Goal: Task Accomplishment & Management: Manage account settings

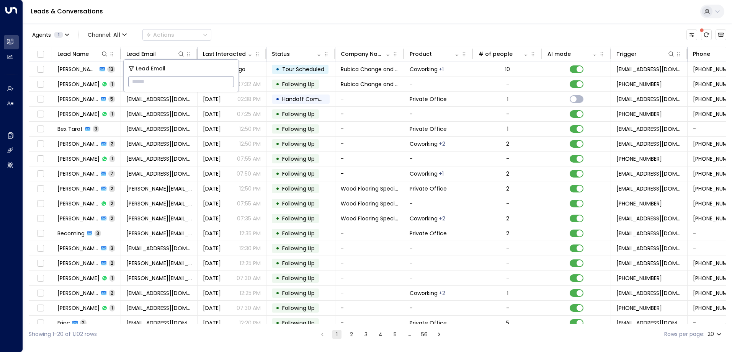
paste input "**********"
type input "**********"
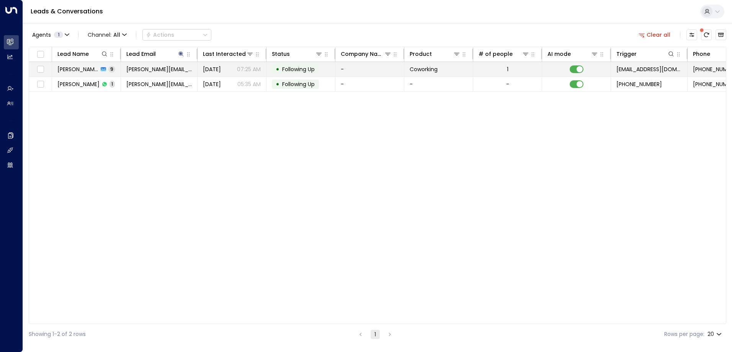
click at [294, 68] on span "Following Up" at bounding box center [298, 69] width 33 height 8
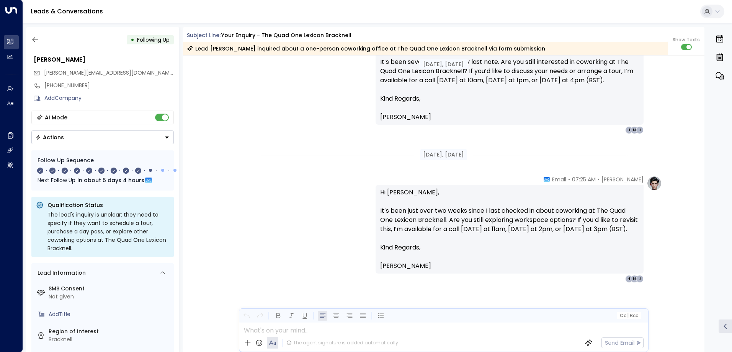
scroll to position [1505, 0]
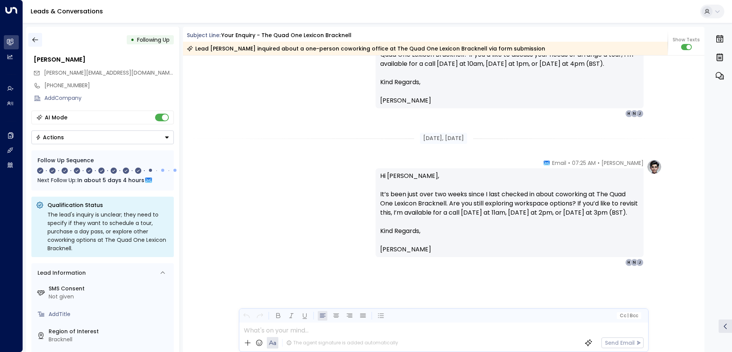
click at [32, 40] on icon "button" at bounding box center [35, 40] width 8 height 8
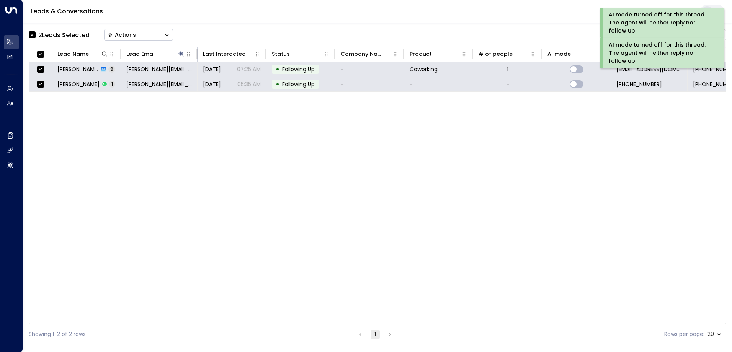
click at [116, 33] on div "Actions" at bounding box center [122, 34] width 28 height 7
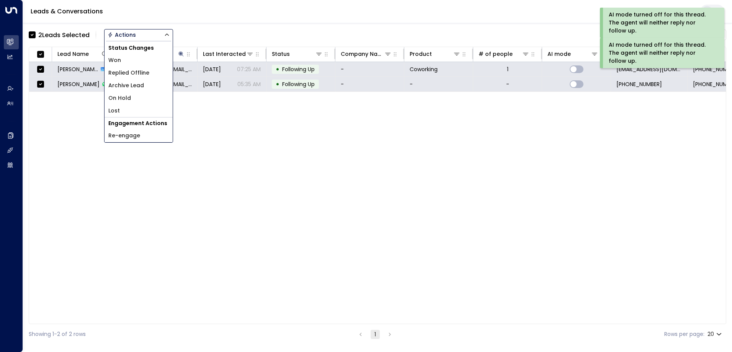
click at [121, 85] on span "Archive Lead" at bounding box center [126, 86] width 36 height 8
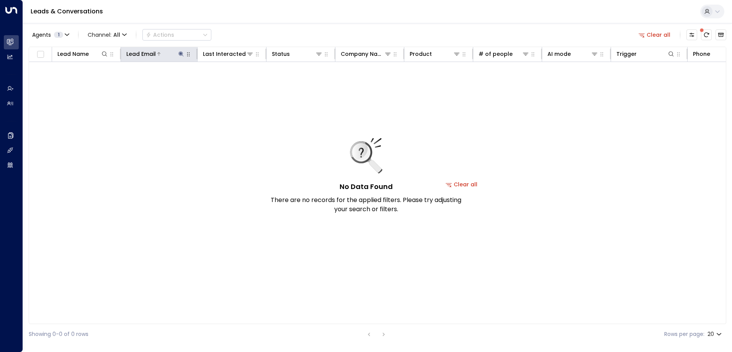
click at [178, 53] on icon at bounding box center [181, 54] width 6 height 6
click at [230, 81] on icon "button" at bounding box center [229, 81] width 5 height 5
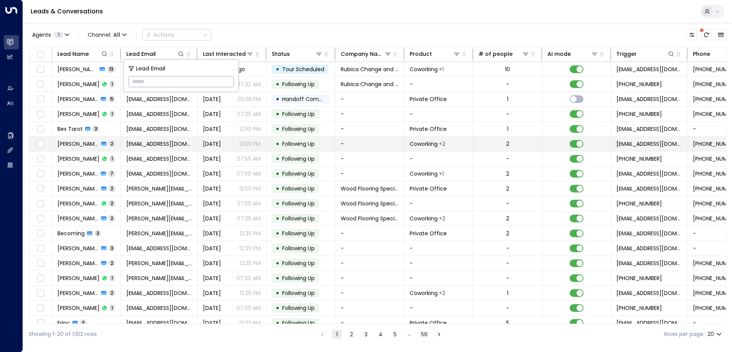
type input "**********"
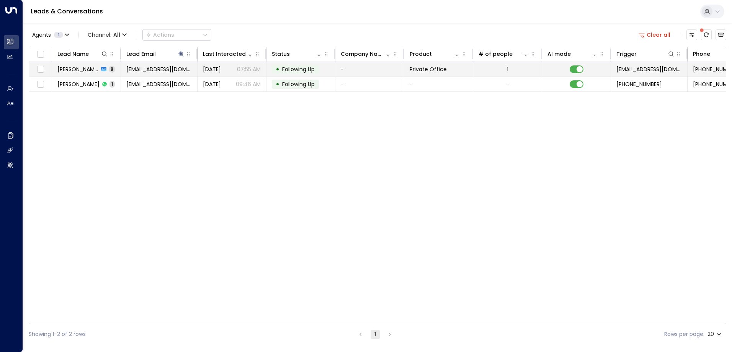
click at [285, 68] on span "Following Up" at bounding box center [298, 69] width 33 height 8
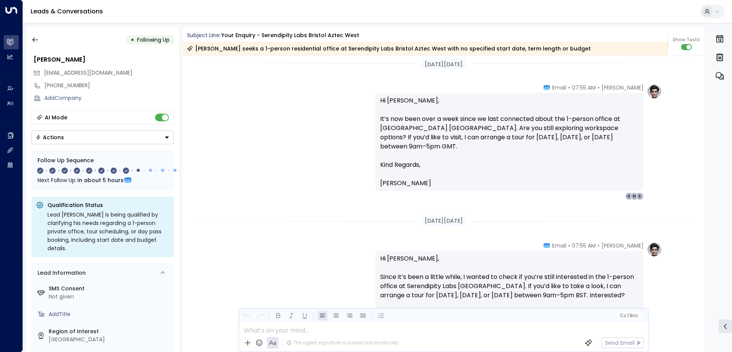
scroll to position [1111, 0]
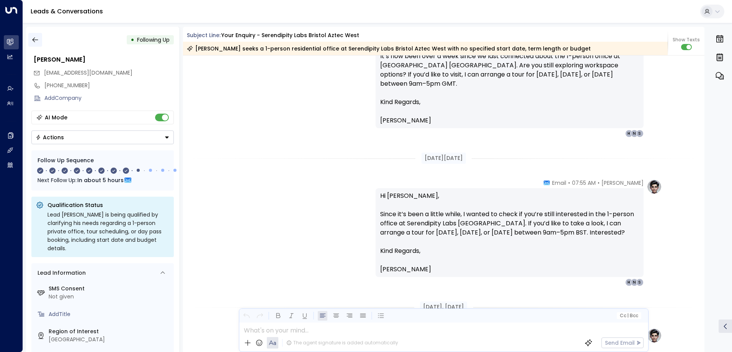
click at [38, 42] on icon "button" at bounding box center [35, 40] width 8 height 8
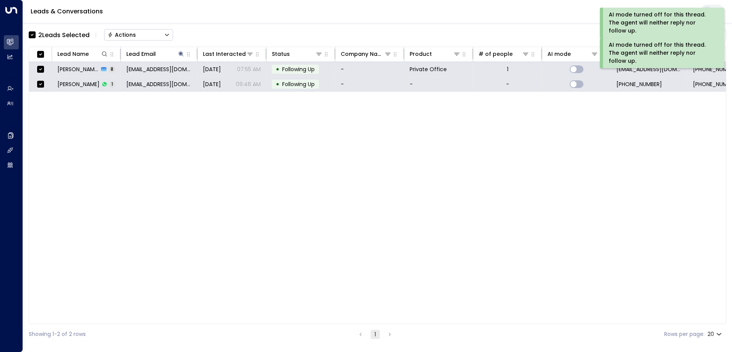
click at [131, 38] on div "Actions" at bounding box center [122, 34] width 28 height 7
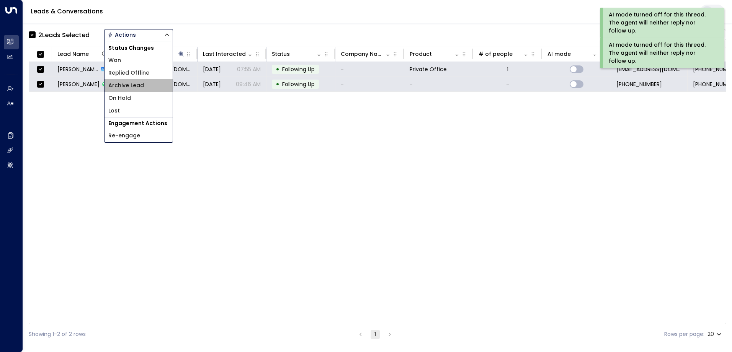
click at [131, 85] on span "Archive Lead" at bounding box center [126, 86] width 36 height 8
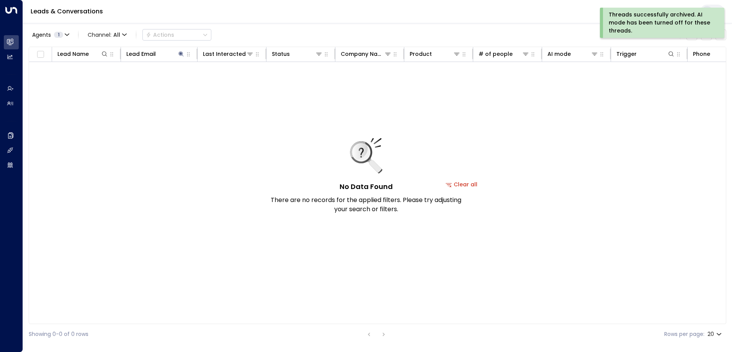
click at [634, 10] on div "Threads successfully archived. AI mode has been turned off for these threads." at bounding box center [664, 23] width 123 height 30
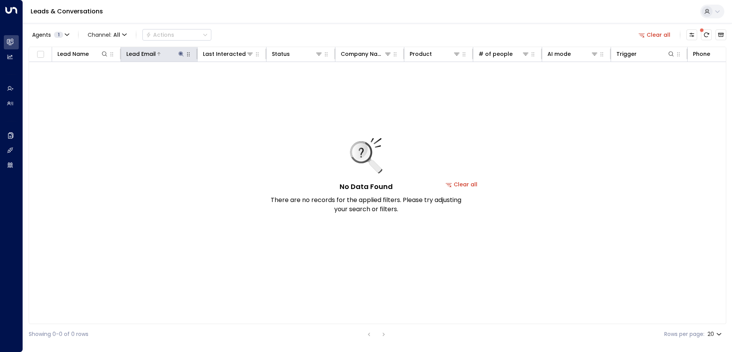
click at [181, 53] on icon at bounding box center [180, 53] width 5 height 5
click at [229, 77] on button "button" at bounding box center [229, 82] width 10 height 10
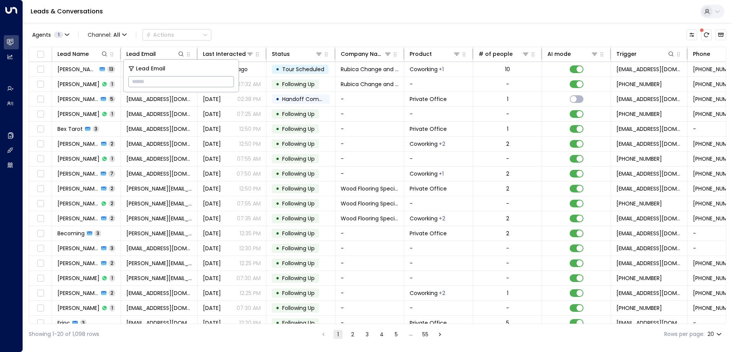
paste input "**********"
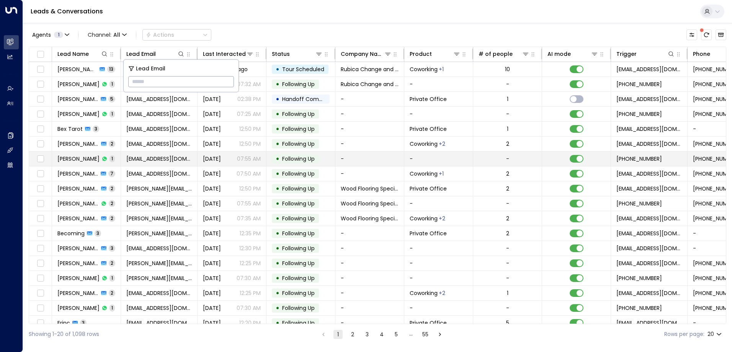
type input "**********"
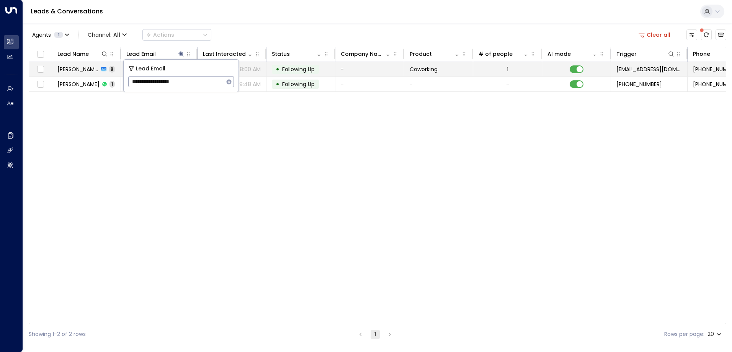
click at [292, 69] on span "Following Up" at bounding box center [298, 69] width 33 height 8
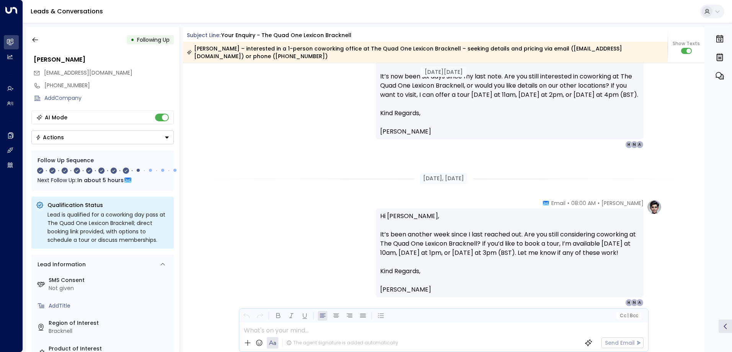
scroll to position [1315, 0]
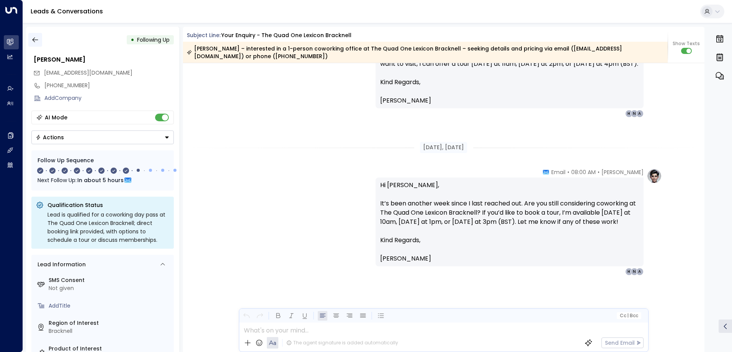
click at [37, 41] on icon "button" at bounding box center [35, 40] width 8 height 8
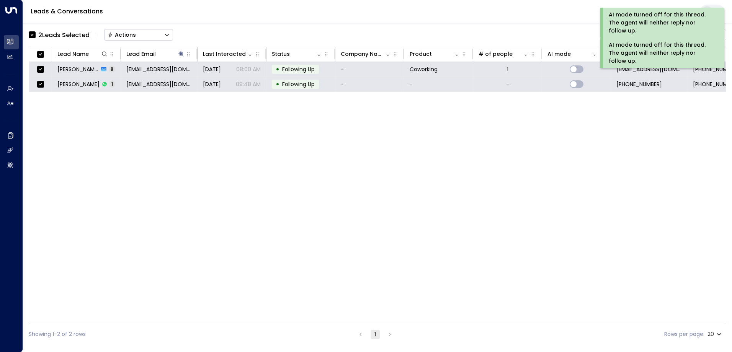
click at [122, 36] on div "Actions" at bounding box center [122, 34] width 28 height 7
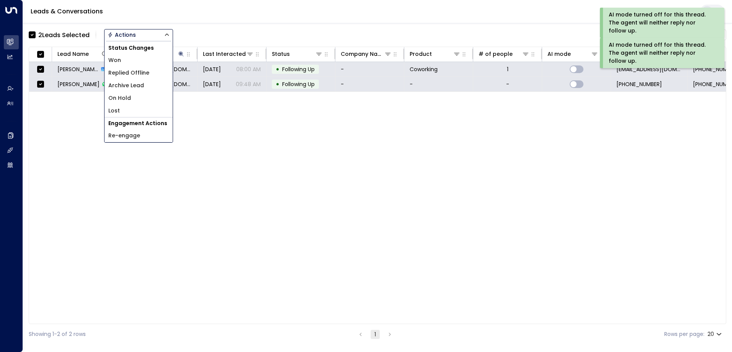
click at [128, 87] on span "Archive Lead" at bounding box center [126, 86] width 36 height 8
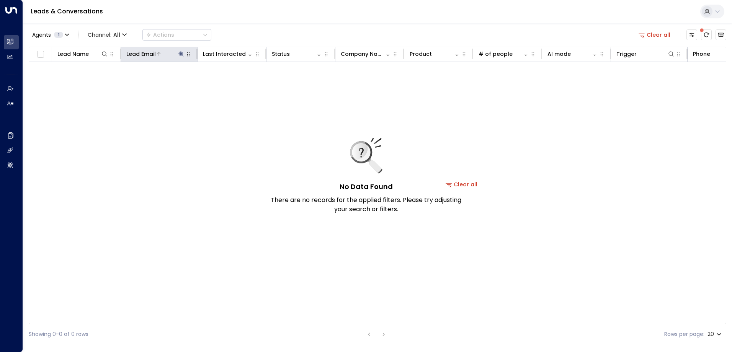
click at [179, 53] on icon at bounding box center [181, 54] width 6 height 6
click at [229, 82] on icon "button" at bounding box center [229, 82] width 6 height 6
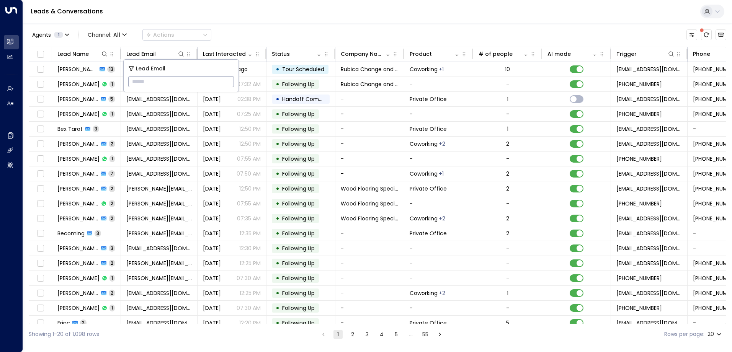
type input "**********"
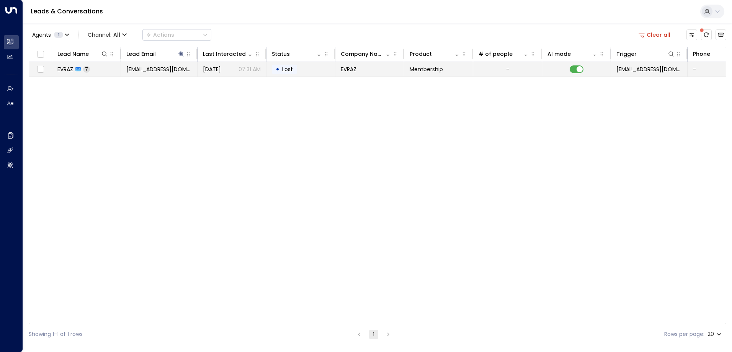
click at [356, 70] on span "EVRAZ" at bounding box center [349, 69] width 16 height 8
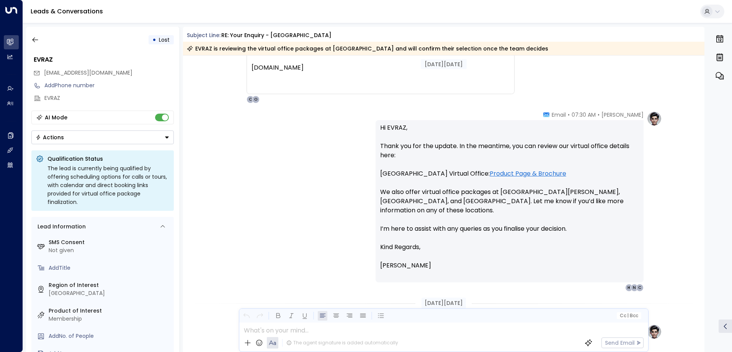
scroll to position [933, 0]
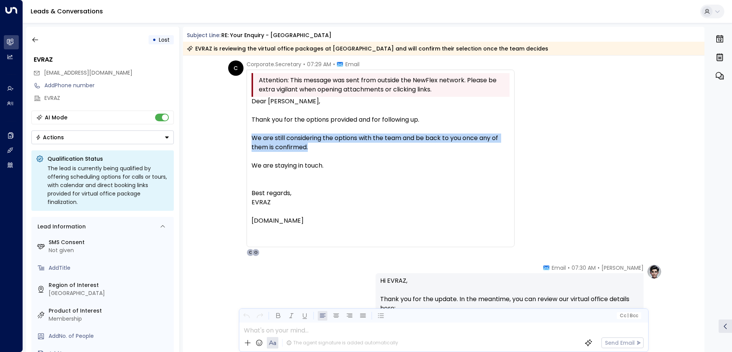
drag, startPoint x: 250, startPoint y: 137, endPoint x: 368, endPoint y: 147, distance: 118.8
click at [368, 147] on span "We are still considering the options with the team and be back to you once any …" at bounding box center [381, 143] width 258 height 18
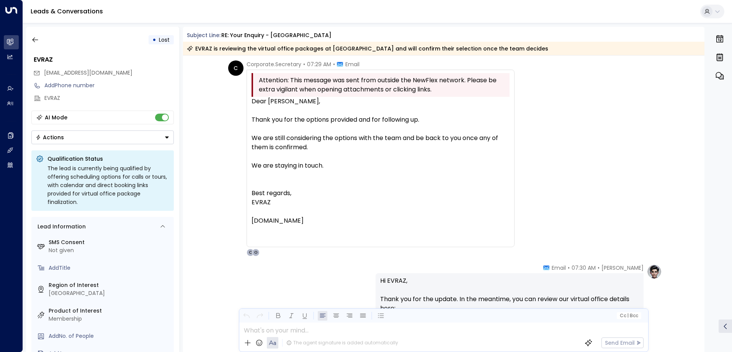
click at [249, 102] on div "Attention: This message was sent from outside the NewFlex network. Please be ex…" at bounding box center [381, 159] width 268 height 178
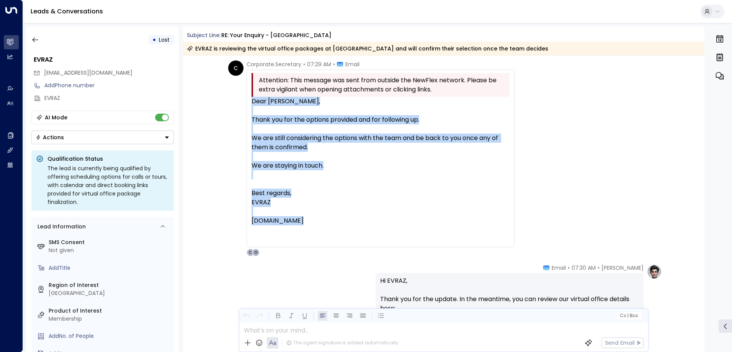
drag, startPoint x: 251, startPoint y: 101, endPoint x: 330, endPoint y: 226, distance: 147.9
click at [330, 226] on div "Dear [PERSON_NAME], Thank you for the options provided and for following up. We…" at bounding box center [381, 170] width 258 height 147
drag, startPoint x: 330, startPoint y: 226, endPoint x: 282, endPoint y: 139, distance: 99.1
copy div "Dear [PERSON_NAME], Thank you for the options provided and for following up. We…"
click at [32, 38] on icon "button" at bounding box center [35, 40] width 8 height 8
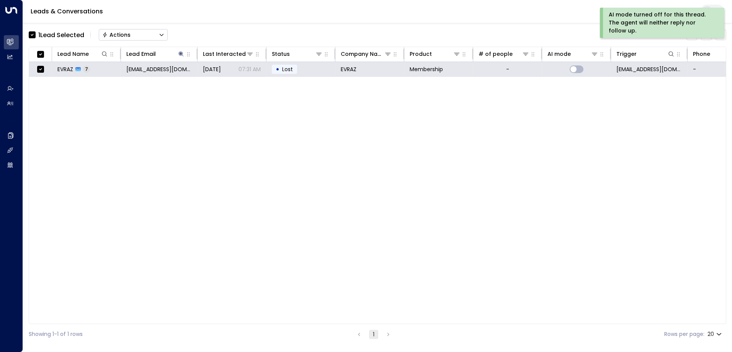
click at [118, 30] on button "Actions" at bounding box center [133, 34] width 69 height 11
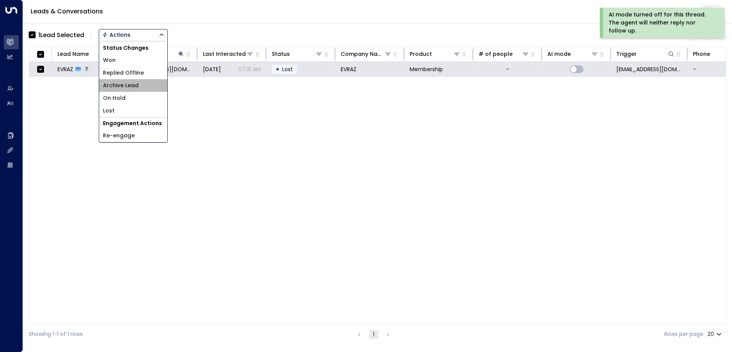
click at [127, 82] on span "Archive Lead" at bounding box center [121, 86] width 36 height 8
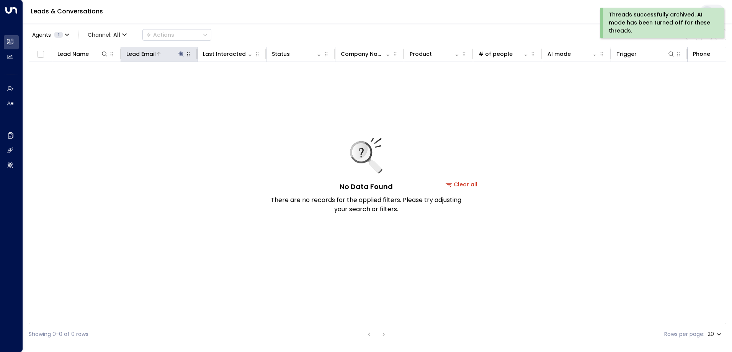
click at [182, 51] on icon at bounding box center [181, 54] width 6 height 6
click at [226, 80] on icon "button" at bounding box center [229, 82] width 6 height 6
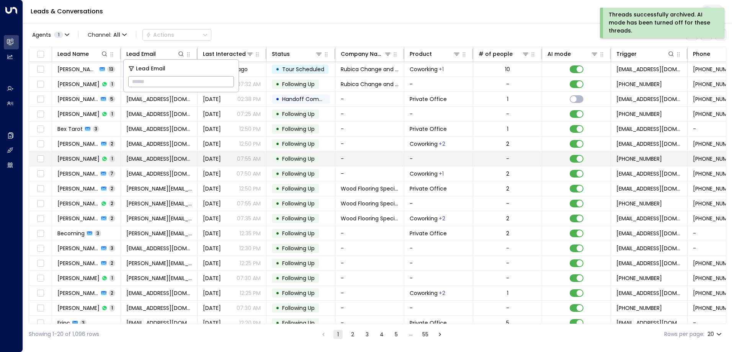
type input "**********"
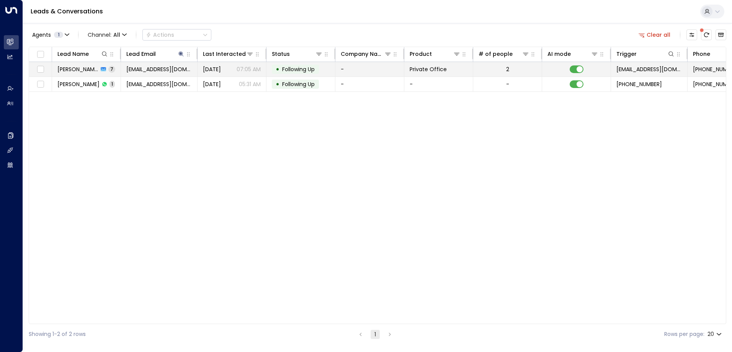
click at [293, 72] on span "Following Up" at bounding box center [298, 69] width 33 height 8
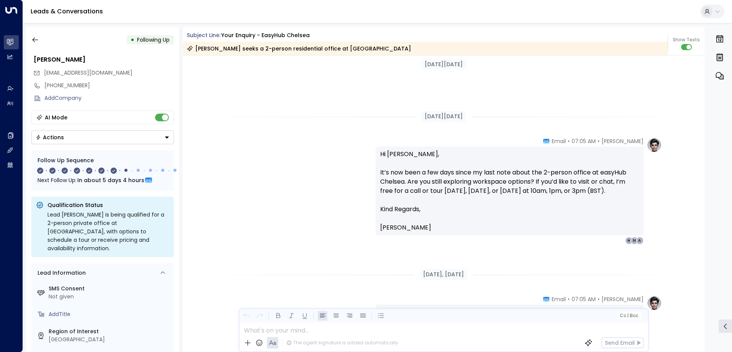
scroll to position [1034, 0]
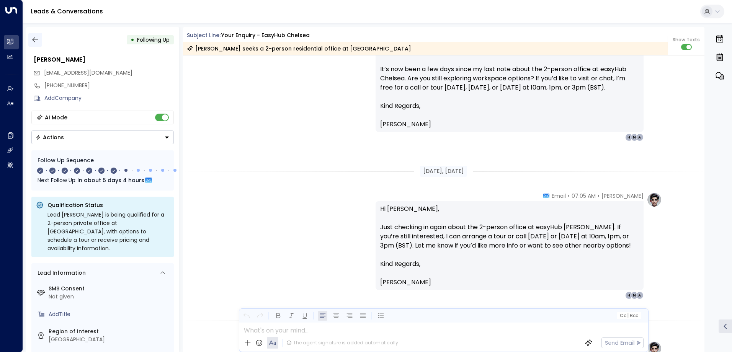
click at [36, 40] on icon "button" at bounding box center [35, 40] width 8 height 8
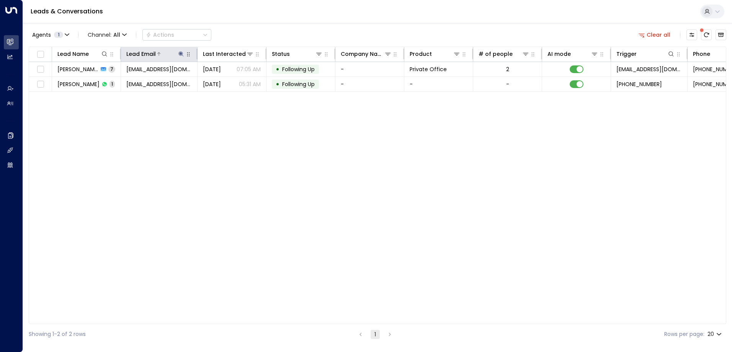
click at [181, 54] on icon at bounding box center [180, 53] width 5 height 5
click at [227, 82] on icon "button" at bounding box center [229, 81] width 5 height 5
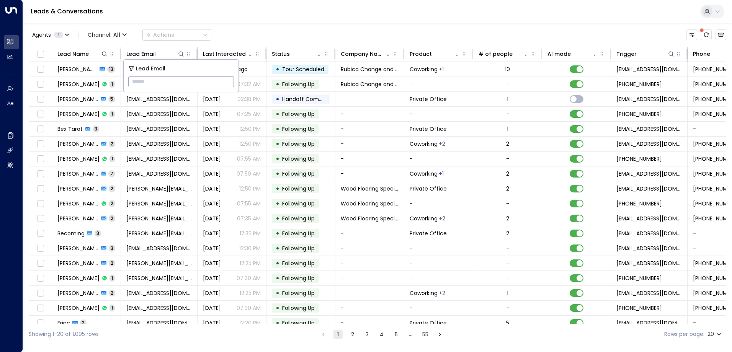
paste input "**********"
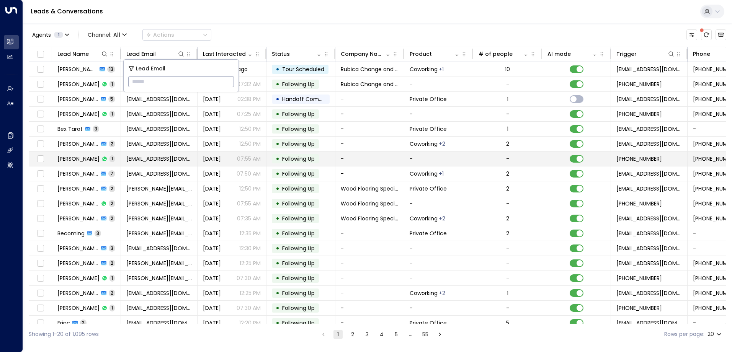
type input "**********"
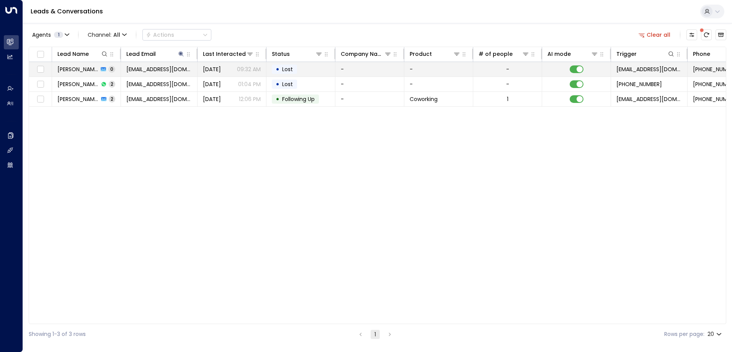
click at [293, 68] on span "Lost" at bounding box center [288, 69] width 16 height 8
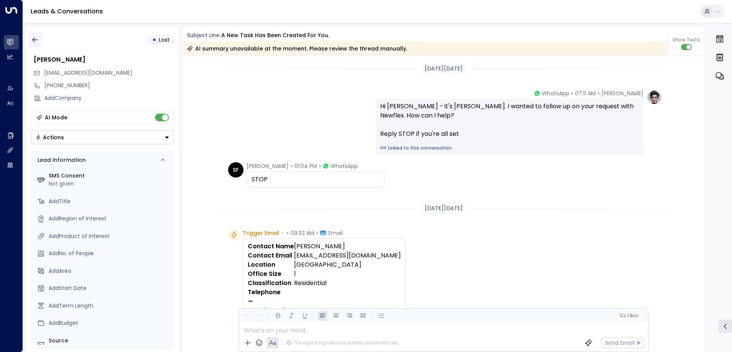
click at [32, 41] on icon "button" at bounding box center [35, 40] width 8 height 8
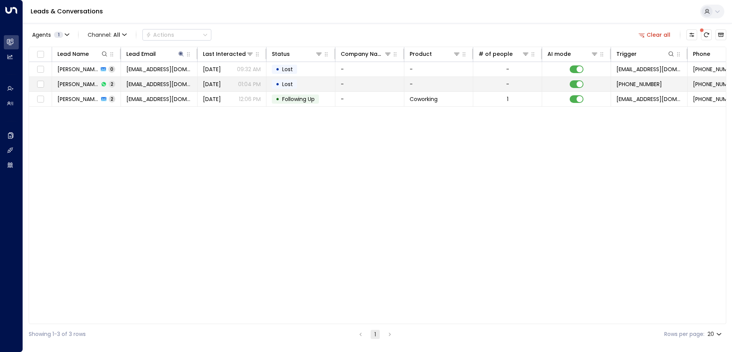
click at [302, 89] on td "• Lost" at bounding box center [301, 84] width 69 height 15
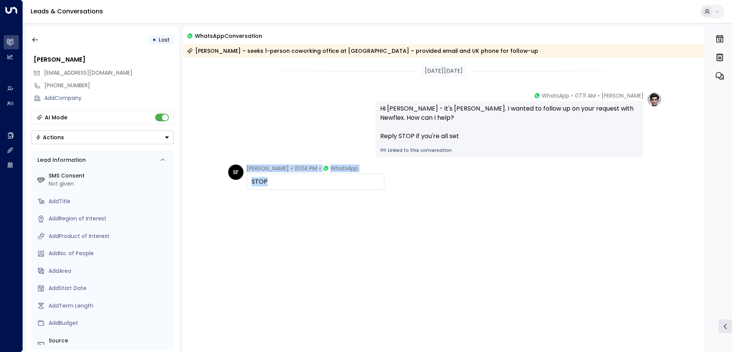
drag, startPoint x: 270, startPoint y: 180, endPoint x: 237, endPoint y: 180, distance: 32.9
click at [237, 180] on div "SF [PERSON_NAME] • 01:04 PM • WhatsApp STOP" at bounding box center [306, 177] width 156 height 25
drag, startPoint x: 237, startPoint y: 180, endPoint x: 266, endPoint y: 170, distance: 29.9
copy div "[PERSON_NAME] • 01:04 PM • WhatsApp STOP"
click at [33, 37] on icon "button" at bounding box center [35, 40] width 8 height 8
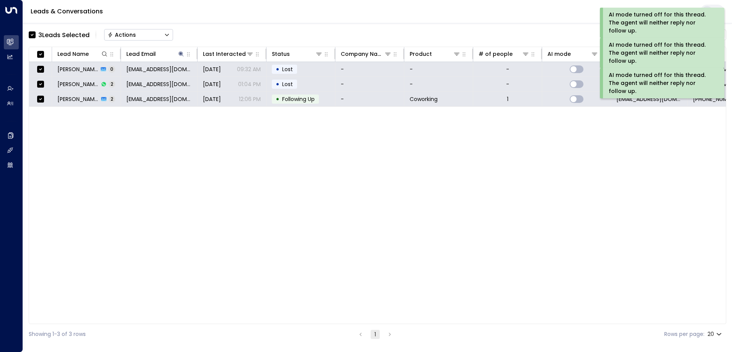
click at [126, 36] on div "Actions" at bounding box center [122, 34] width 28 height 7
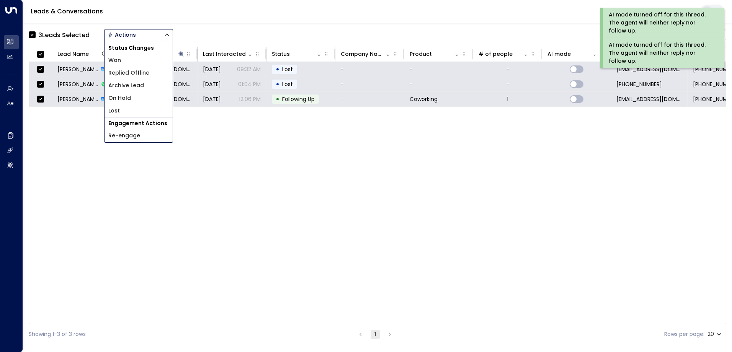
click at [131, 83] on span "Archive Lead" at bounding box center [126, 86] width 36 height 8
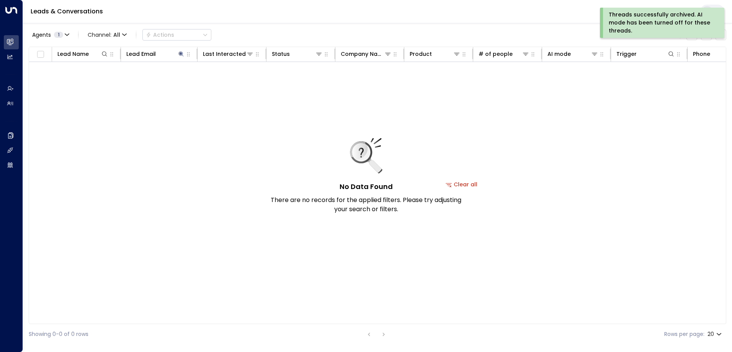
click at [650, 26] on div "Threads successfully archived. AI mode has been turned off for these threads." at bounding box center [661, 23] width 105 height 24
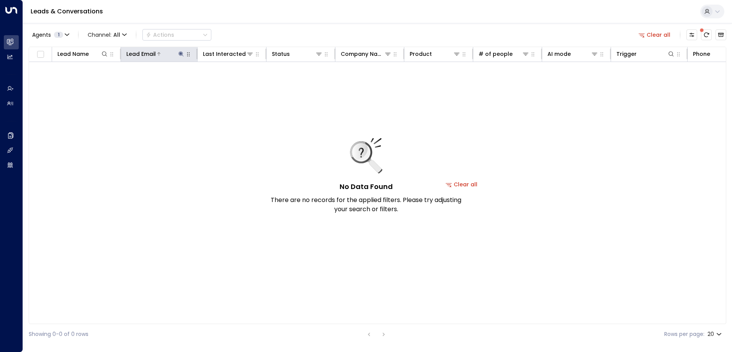
click at [180, 53] on icon at bounding box center [181, 54] width 6 height 6
click at [230, 83] on icon "button" at bounding box center [229, 81] width 5 height 5
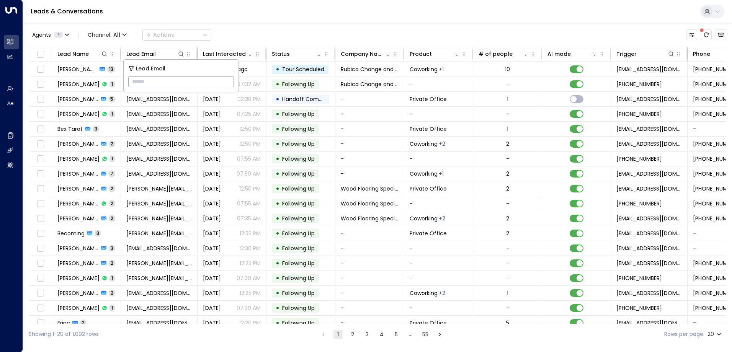
paste input "**********"
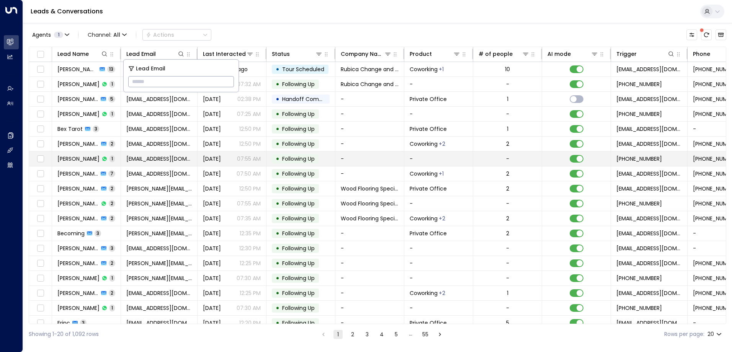
type input "**********"
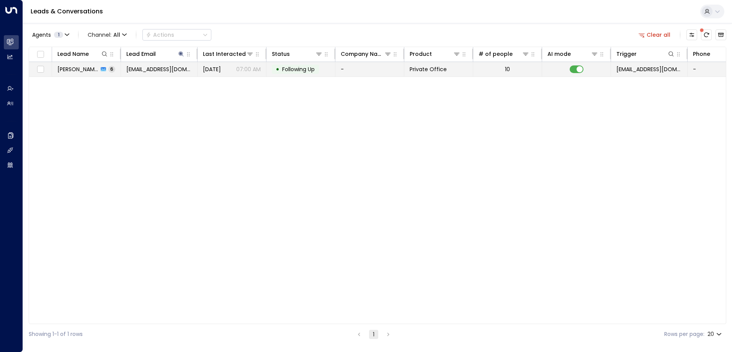
click at [352, 68] on td "-" at bounding box center [370, 69] width 69 height 15
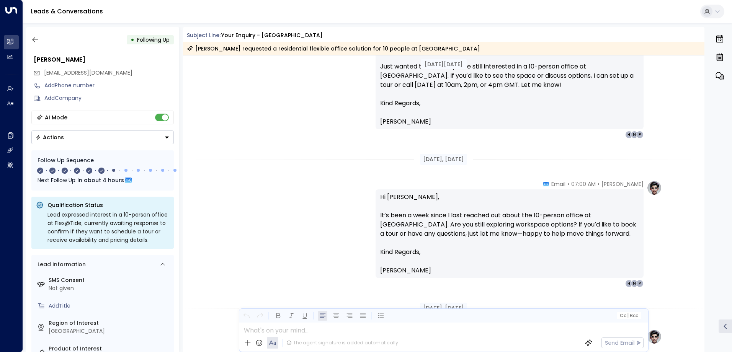
scroll to position [927, 0]
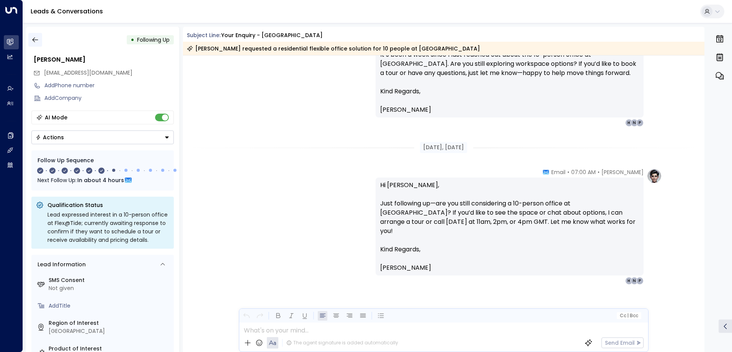
click at [32, 38] on icon "button" at bounding box center [35, 40] width 8 height 8
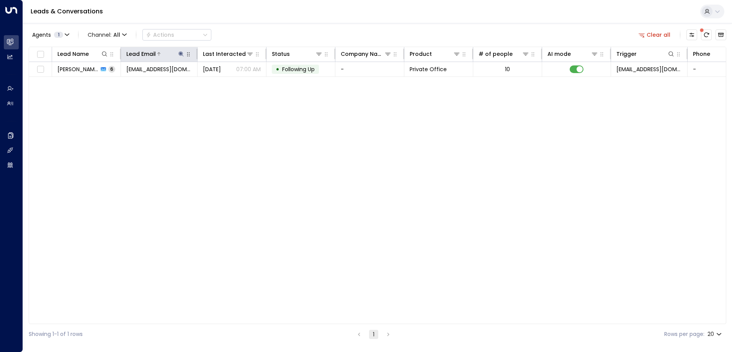
click at [179, 52] on icon at bounding box center [181, 54] width 6 height 6
click at [229, 82] on icon "button" at bounding box center [229, 82] width 6 height 6
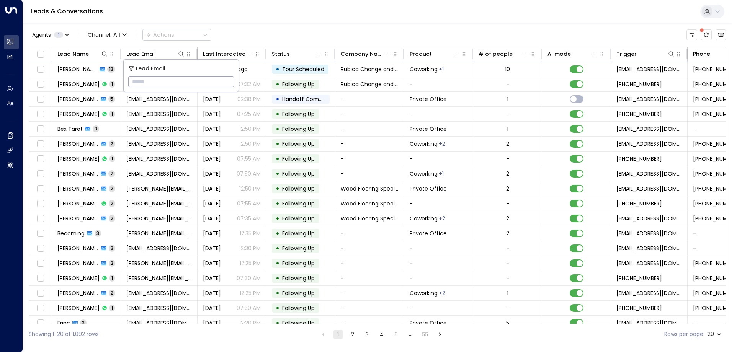
paste input "**********"
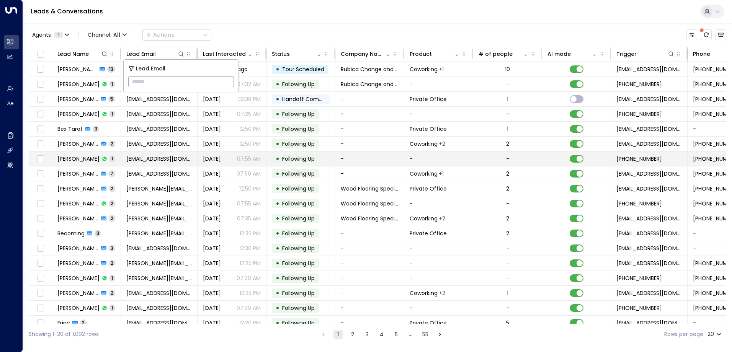
type input "**********"
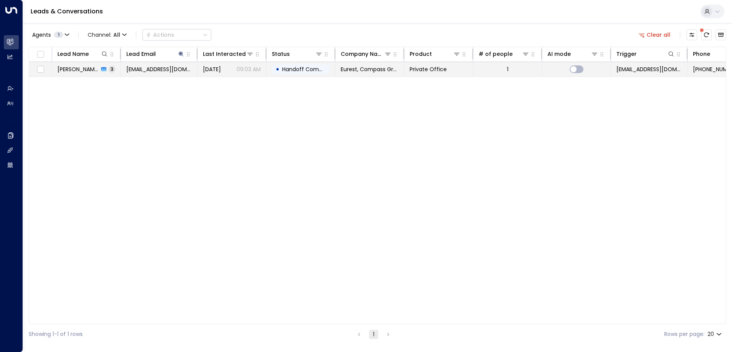
click at [295, 67] on span "Handoff Completed" at bounding box center [309, 69] width 54 height 8
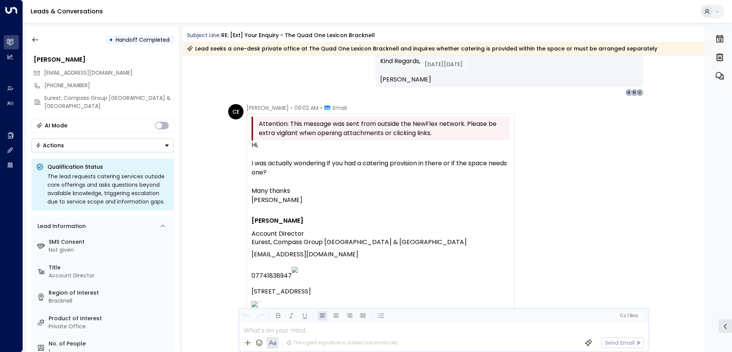
scroll to position [498, 0]
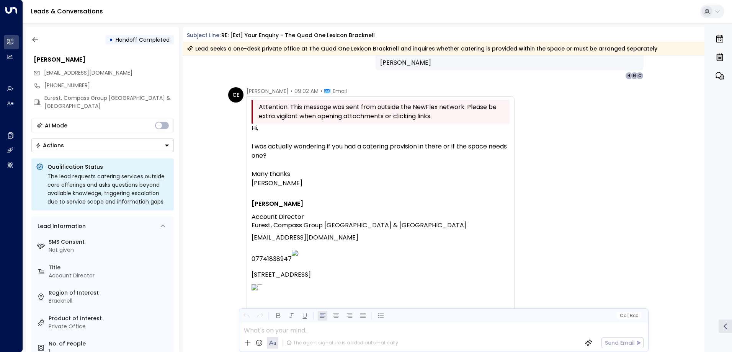
drag, startPoint x: 250, startPoint y: 126, endPoint x: 350, endPoint y: 283, distance: 186.4
drag, startPoint x: 350, startPoint y: 283, endPoint x: 302, endPoint y: 193, distance: 102.1
copy div "Hi, I was actually wondering if you had a catering provision in there or if the…"
click at [36, 39] on icon "button" at bounding box center [35, 40] width 8 height 8
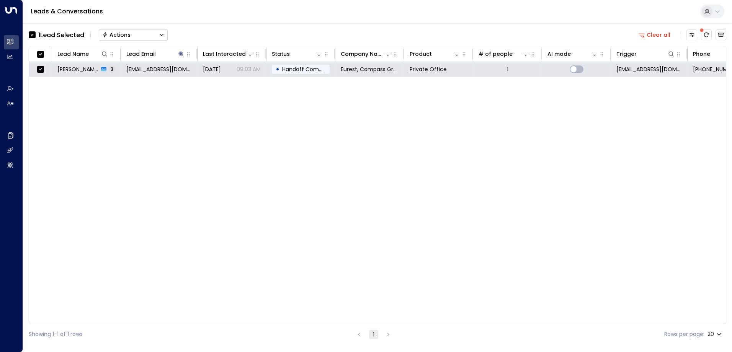
click at [124, 33] on div "Actions" at bounding box center [116, 34] width 28 height 7
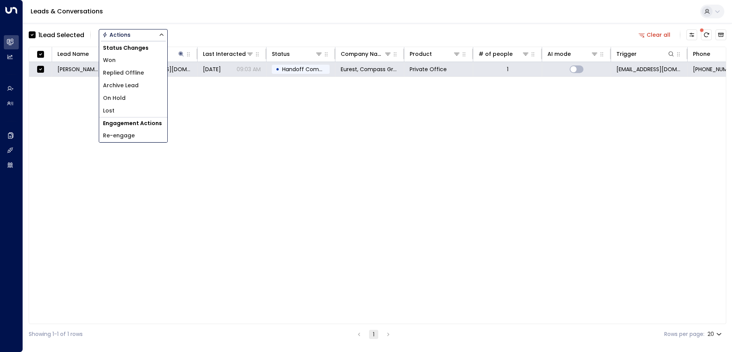
click at [128, 85] on span "Archive Lead" at bounding box center [121, 86] width 36 height 8
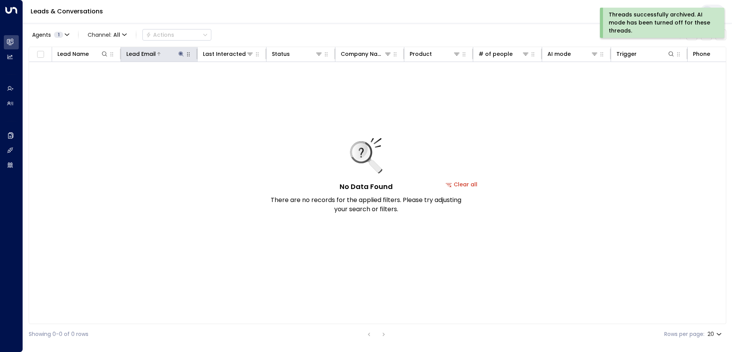
click at [180, 54] on icon at bounding box center [180, 53] width 5 height 5
click at [231, 82] on icon "button" at bounding box center [229, 81] width 5 height 5
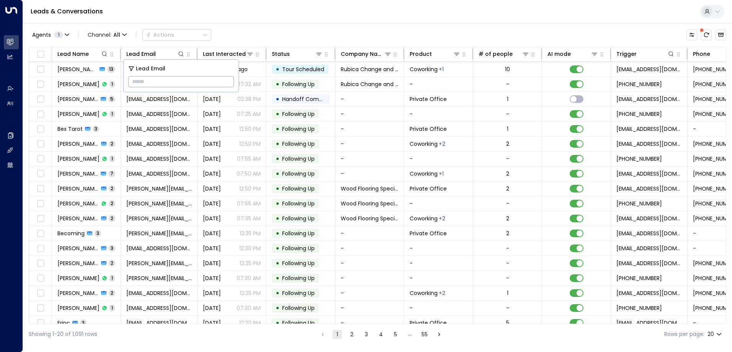
paste input "**********"
type input "**********"
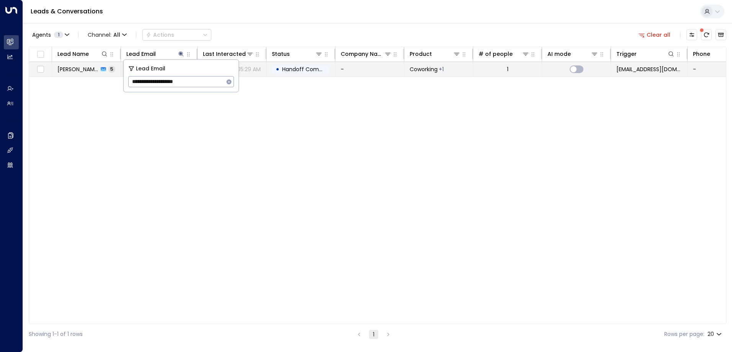
click at [299, 69] on span "Handoff Completed" at bounding box center [309, 69] width 54 height 8
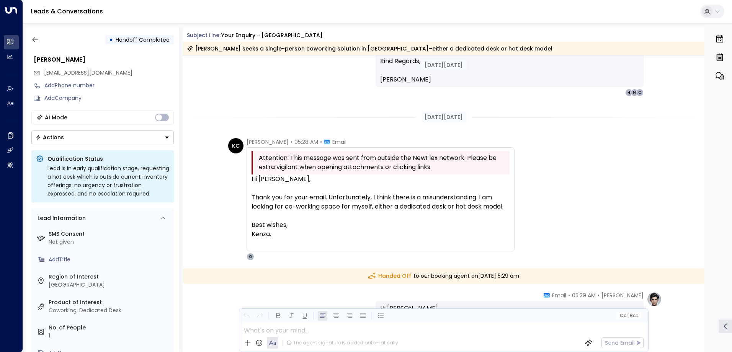
scroll to position [812, 0]
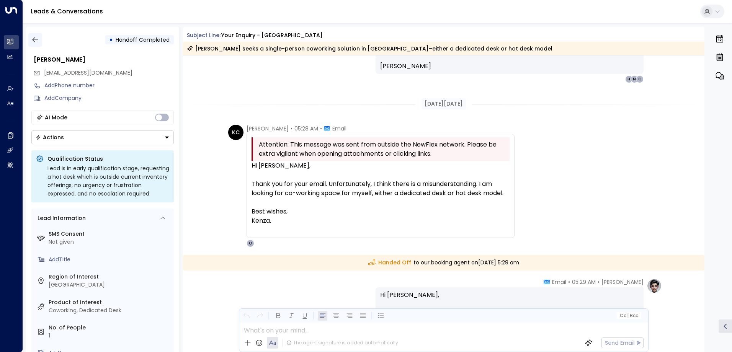
click at [34, 40] on icon "button" at bounding box center [35, 40] width 6 height 5
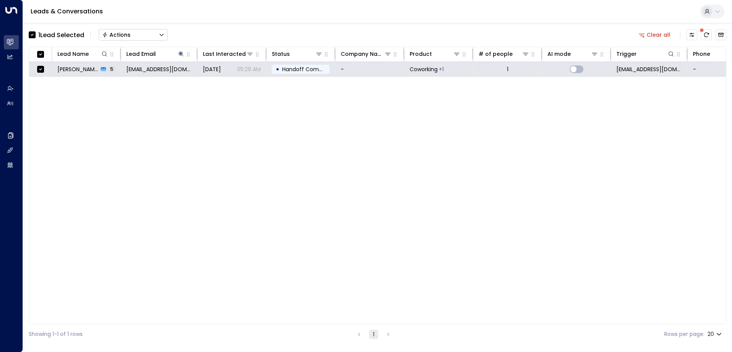
click at [144, 35] on button "Actions" at bounding box center [133, 34] width 69 height 11
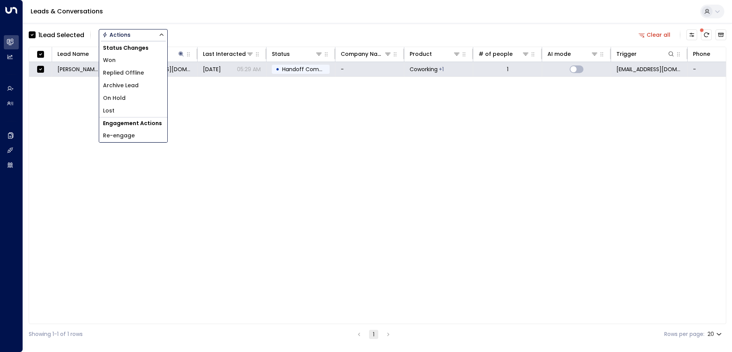
click at [138, 85] on span "Archive Lead" at bounding box center [121, 86] width 36 height 8
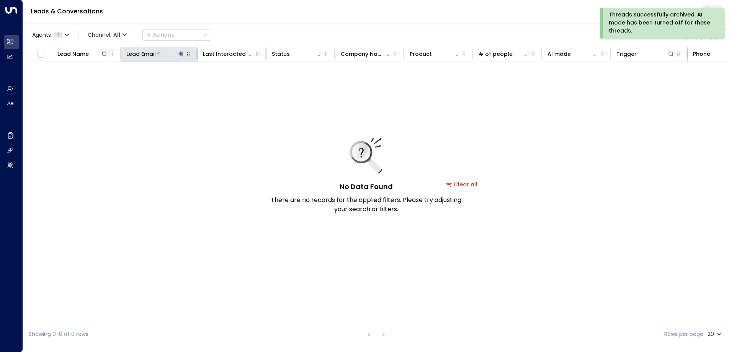
click at [181, 55] on icon at bounding box center [181, 54] width 6 height 6
click at [229, 82] on icon "button" at bounding box center [229, 82] width 6 height 6
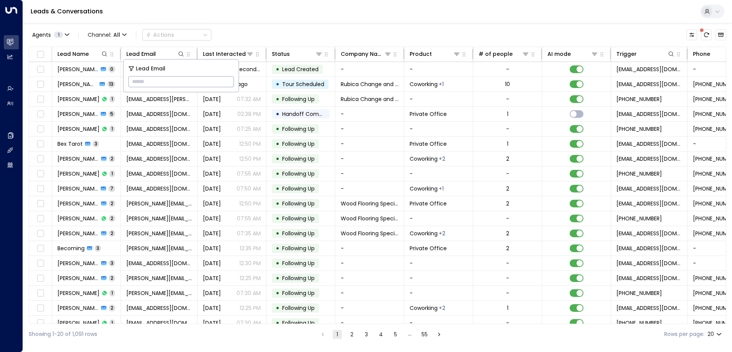
paste input "**********"
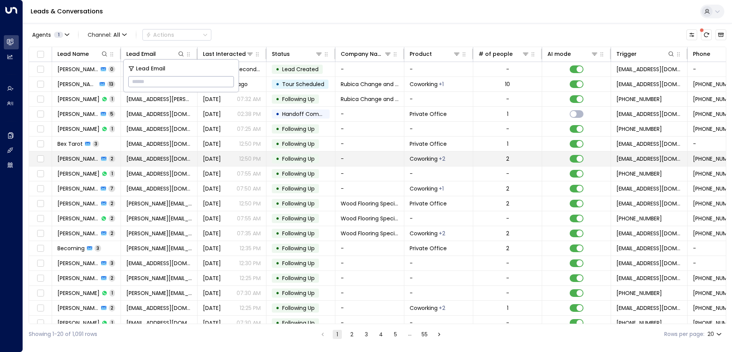
type input "**********"
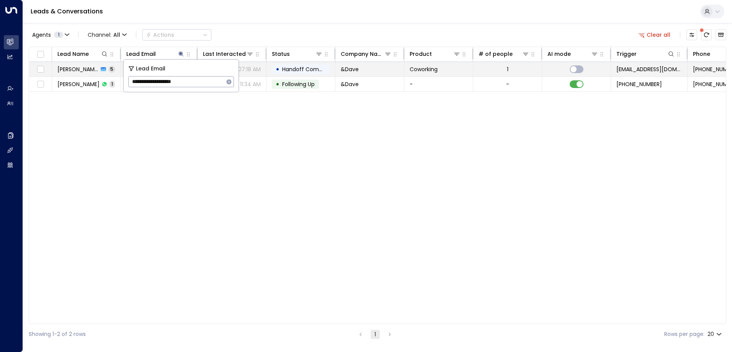
click at [305, 71] on span "Handoff Completed" at bounding box center [309, 69] width 54 height 8
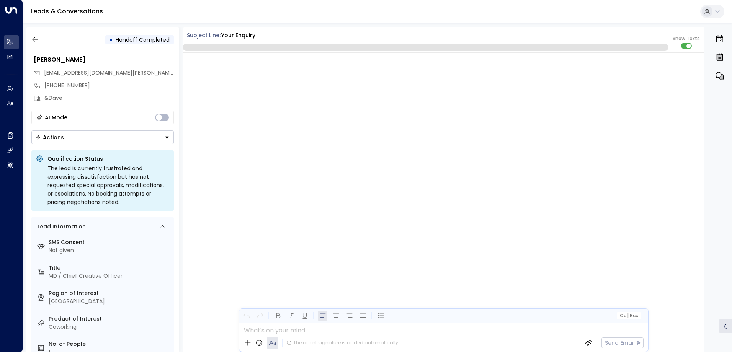
scroll to position [751, 0]
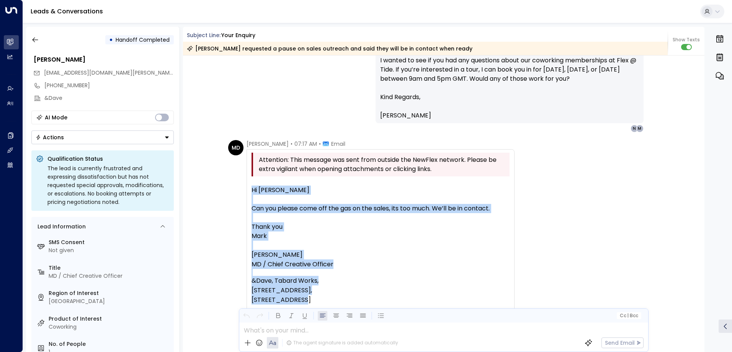
drag, startPoint x: 250, startPoint y: 191, endPoint x: 342, endPoint y: 300, distance: 142.2
click at [342, 300] on div "Hi [PERSON_NAME] Can you please come off the gas on the sales, its too much. We…" at bounding box center [381, 293] width 258 height 233
drag, startPoint x: 342, startPoint y: 300, endPoint x: 312, endPoint y: 260, distance: 49.6
copy div "Hi [PERSON_NAME] Can you please come off the gas on the sales, its too much. We…"
click at [34, 41] on icon "button" at bounding box center [35, 40] width 6 height 5
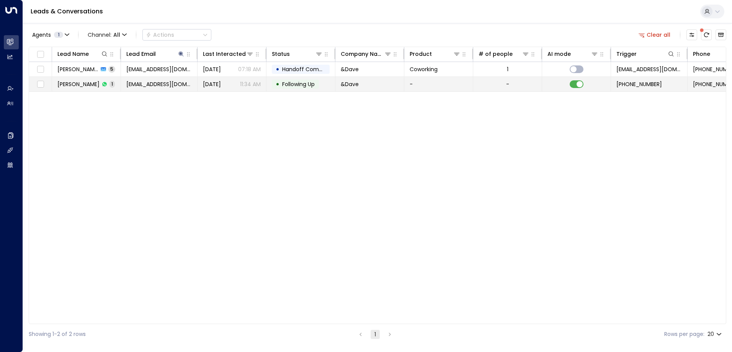
click at [577, 79] on td at bounding box center [576, 84] width 69 height 15
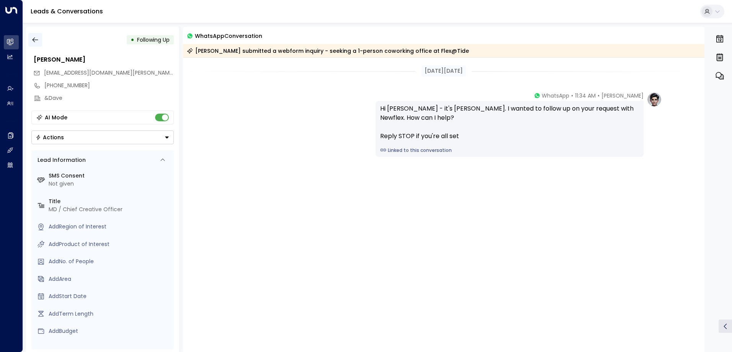
click at [35, 44] on button "button" at bounding box center [35, 40] width 14 height 14
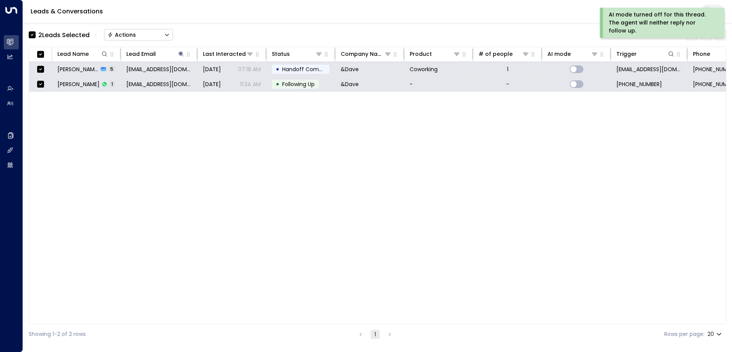
click at [119, 36] on div "Actions" at bounding box center [122, 34] width 28 height 7
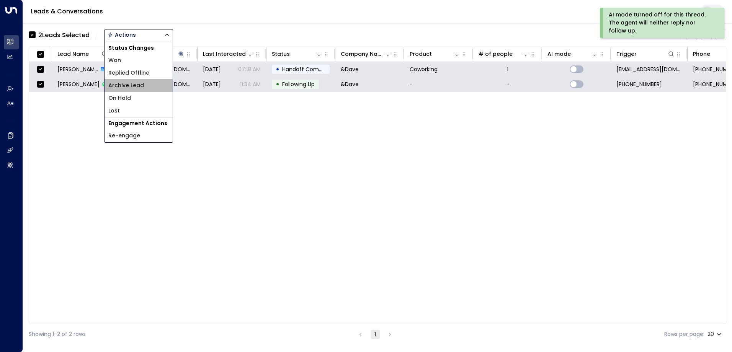
click at [136, 84] on span "Archive Lead" at bounding box center [126, 86] width 36 height 8
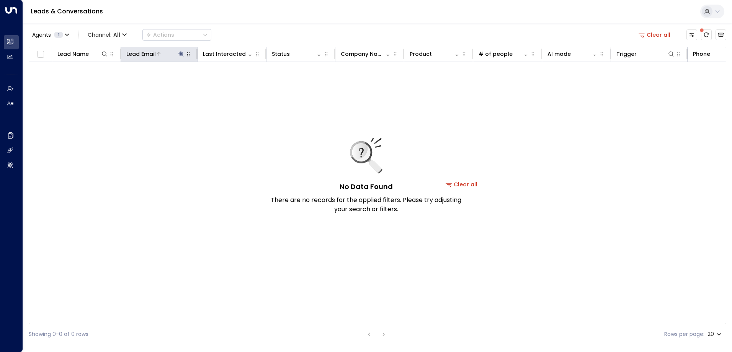
click at [181, 53] on icon at bounding box center [180, 53] width 5 height 5
click at [229, 82] on icon "button" at bounding box center [229, 82] width 6 height 6
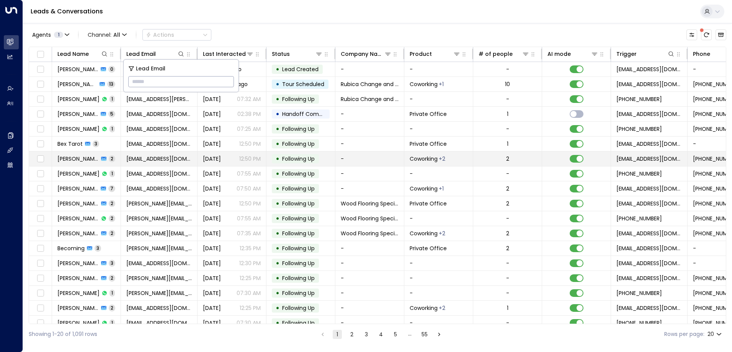
type input "**********"
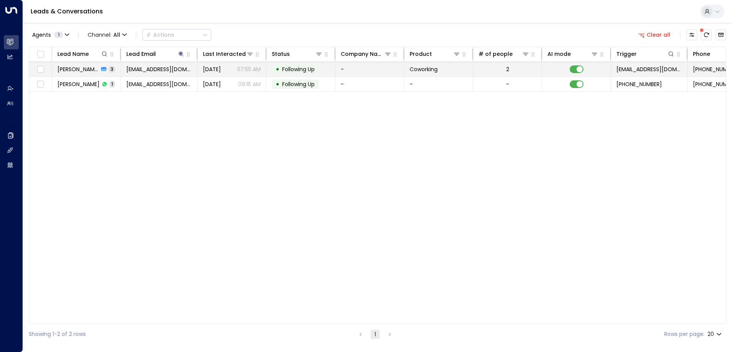
click at [296, 70] on span "Following Up" at bounding box center [298, 69] width 33 height 8
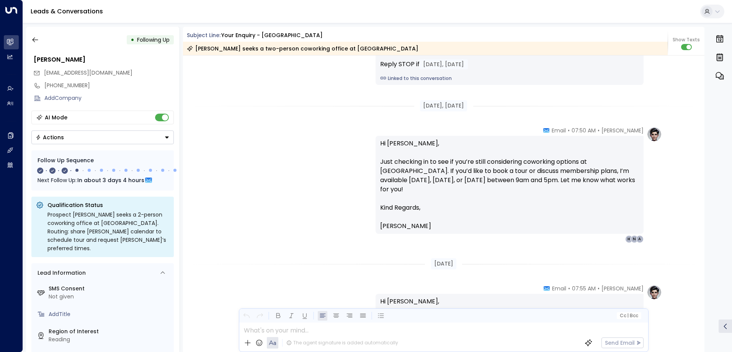
scroll to position [536, 0]
